Goal: Task Accomplishment & Management: Manage account settings

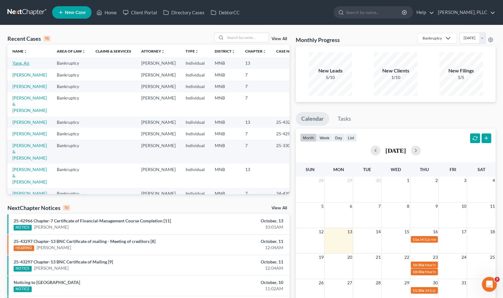
click at [22, 60] on link "Yang, Air" at bounding box center [20, 62] width 17 height 5
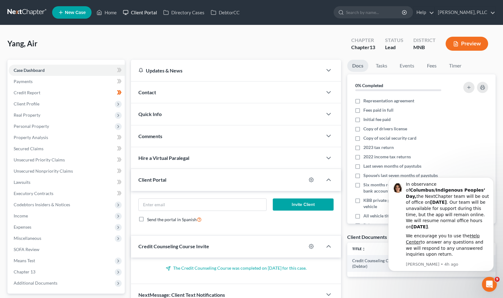
click at [145, 15] on link "Client Portal" at bounding box center [140, 12] width 40 height 11
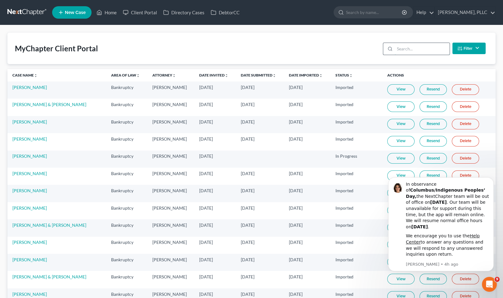
click at [403, 52] on input "search" at bounding box center [422, 49] width 55 height 12
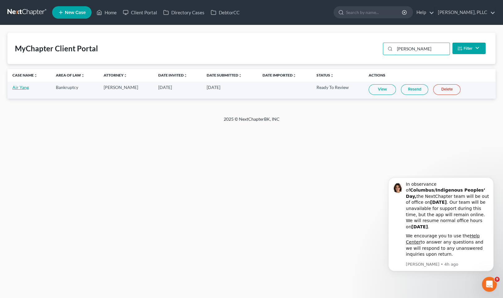
type input "[PERSON_NAME]"
click at [18, 89] on link "Air Yang" at bounding box center [20, 86] width 16 height 5
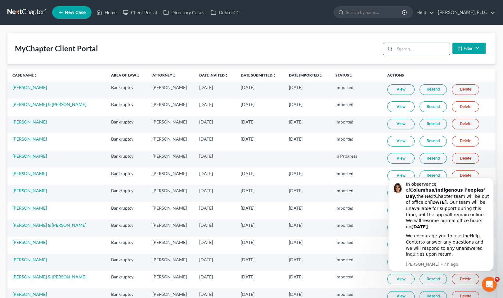
click at [425, 50] on input "search" at bounding box center [422, 49] width 55 height 12
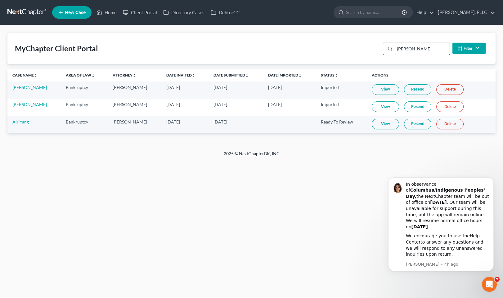
type input "[PERSON_NAME]"
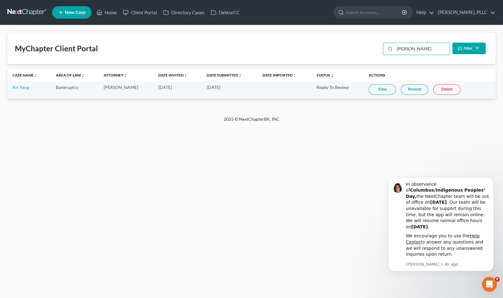
click at [408, 90] on link "Resend" at bounding box center [414, 89] width 27 height 11
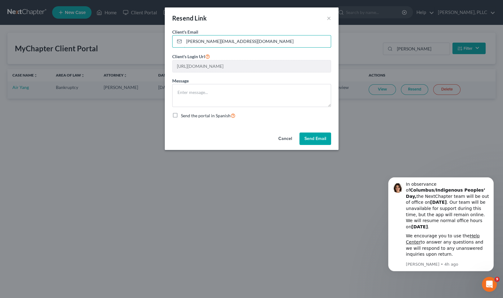
drag, startPoint x: 247, startPoint y: 43, endPoint x: 165, endPoint y: 39, distance: 81.8
click at [165, 39] on div "Client's Email * [PERSON_NAME][EMAIL_ADDRESS][DOMAIN_NAME] Client's Login Url […" at bounding box center [252, 79] width 174 height 101
paste input "[EMAIL_ADDRESS][DOMAIN_NAME]"
type input "[EMAIL_ADDRESS][DOMAIN_NAME]"
click at [313, 138] on button "Send Email" at bounding box center [316, 138] width 32 height 12
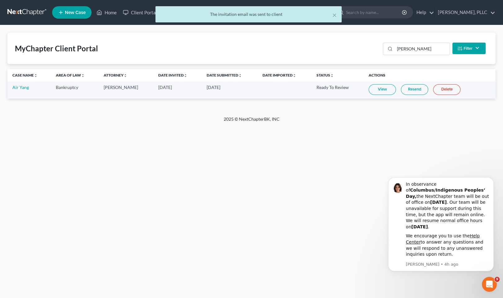
click at [385, 90] on link "View" at bounding box center [382, 89] width 27 height 11
